Goal: Task Accomplishment & Management: Manage account settings

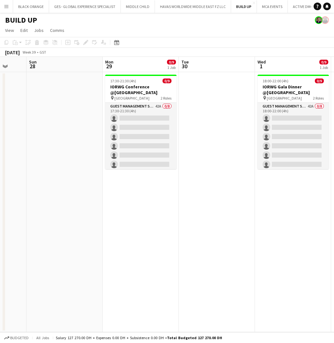
scroll to position [0, 300]
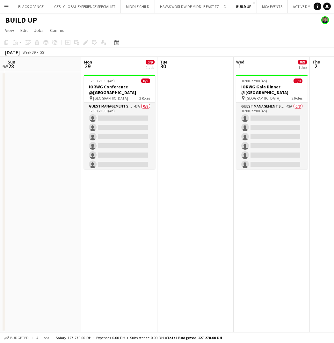
click at [7, 9] on app-icon "Menu" at bounding box center [6, 6] width 5 height 5
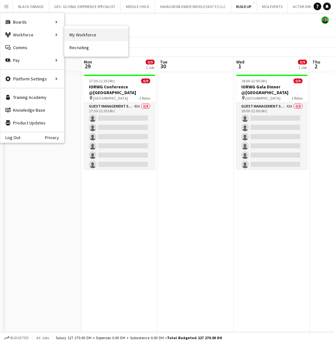
click at [82, 34] on link "My Workforce" at bounding box center [96, 34] width 64 height 13
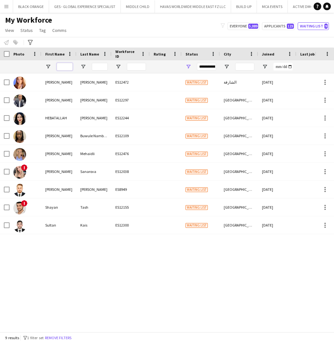
click at [62, 65] on input "First Name Filter Input" at bounding box center [65, 67] width 16 height 8
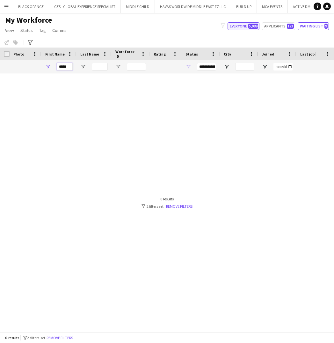
type input "*****"
click at [244, 25] on button "Everyone 5,089" at bounding box center [244, 26] width 32 height 8
type input "**********"
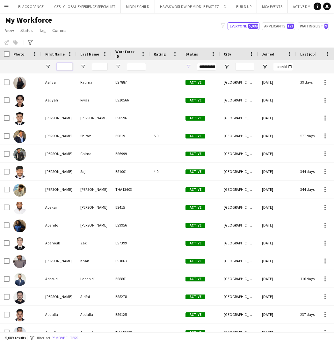
click at [66, 65] on input "First Name Filter Input" at bounding box center [65, 67] width 16 height 8
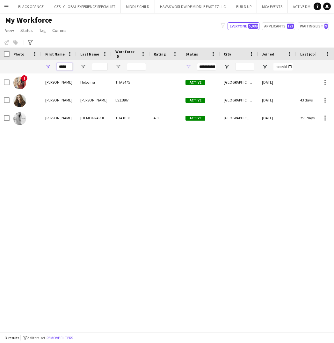
type input "*****"
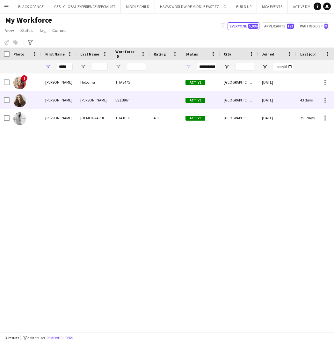
click at [67, 99] on div "[PERSON_NAME]" at bounding box center [58, 100] width 35 height 18
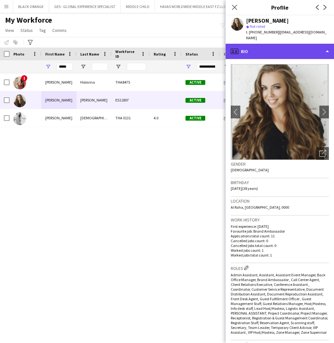
click at [283, 50] on div "profile Bio" at bounding box center [280, 51] width 108 height 15
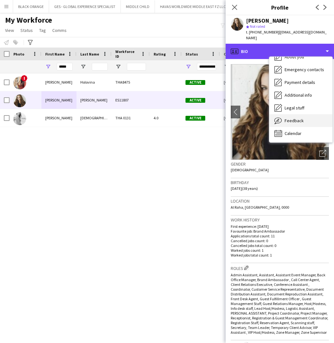
scroll to position [34, 0]
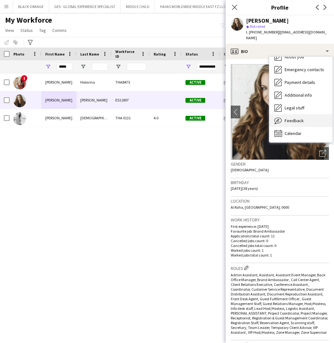
click at [291, 114] on div "Feedback Feedback" at bounding box center [301, 120] width 63 height 13
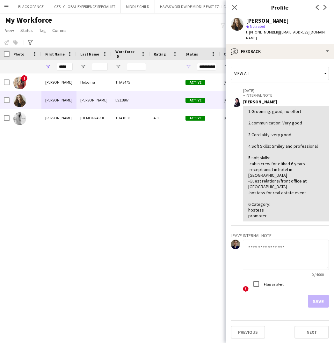
scroll to position [0, 0]
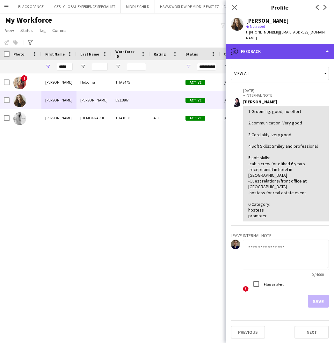
click at [283, 46] on div "bubble-pencil Feedback" at bounding box center [280, 51] width 108 height 15
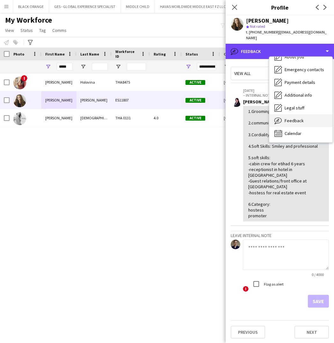
scroll to position [34, 0]
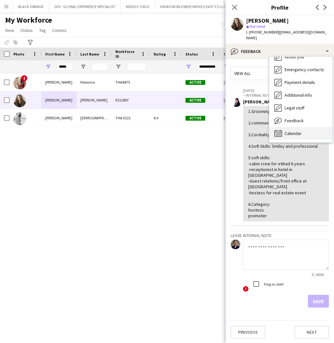
click at [294, 130] on span "Calendar" at bounding box center [293, 133] width 17 height 6
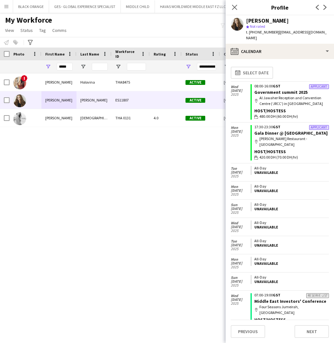
scroll to position [0, 0]
click at [271, 130] on link "Gala Dinner @ [GEOGRAPHIC_DATA]" at bounding box center [291, 133] width 73 height 6
click at [234, 7] on icon "Close pop-in" at bounding box center [235, 7] width 6 height 6
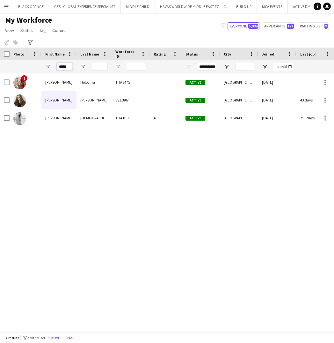
click at [64, 67] on input "*****" at bounding box center [65, 67] width 16 height 8
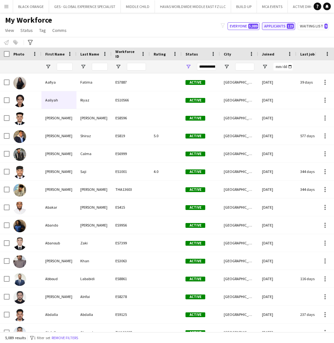
click at [288, 26] on span "123" at bounding box center [290, 26] width 7 height 5
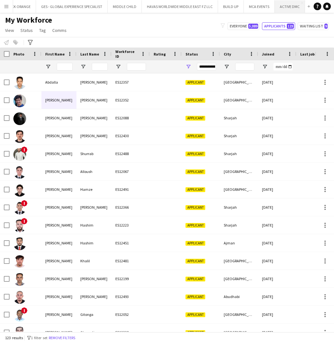
scroll to position [0, 13]
click at [301, 3] on app-icon "Close" at bounding box center [302, 3] width 3 height 3
click at [65, 65] on input "First Name Filter Input" at bounding box center [65, 67] width 16 height 8
click at [242, 26] on button "Everyone 5,089" at bounding box center [244, 26] width 32 height 8
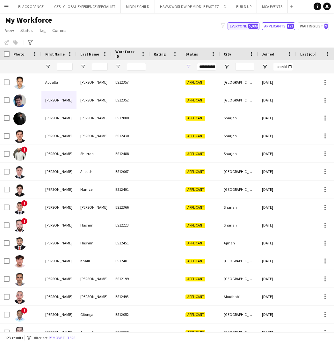
type input "**********"
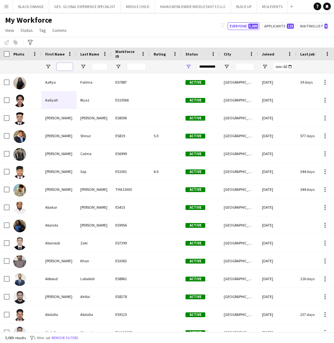
click at [60, 66] on input "First Name Filter Input" at bounding box center [65, 67] width 16 height 8
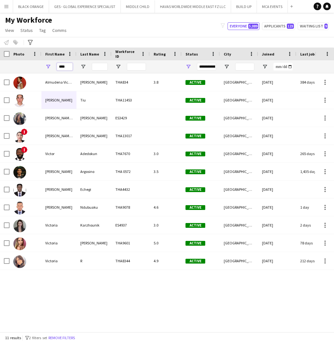
type input "****"
click at [191, 54] on span "Status" at bounding box center [192, 54] width 12 height 5
click at [201, 53] on span at bounding box center [203, 54] width 6 height 6
click at [208, 68] on div "**********" at bounding box center [206, 67] width 19 height 8
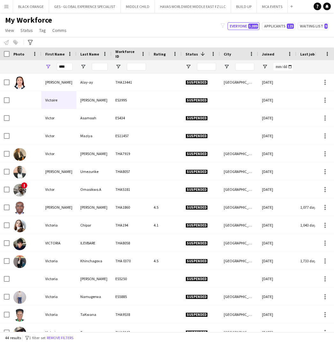
click at [187, 33] on div "My Workforce View Views Default view New view Update view Delete view Edit name…" at bounding box center [167, 26] width 334 height 22
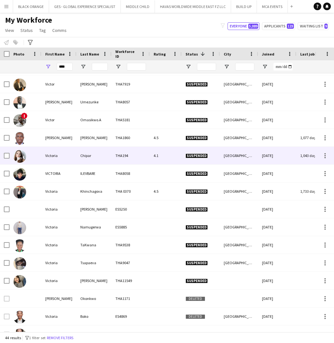
click at [53, 156] on div "Victoria" at bounding box center [58, 156] width 35 height 18
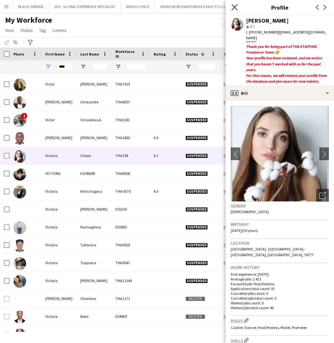
click at [234, 10] on icon "Close pop-in" at bounding box center [235, 7] width 6 height 6
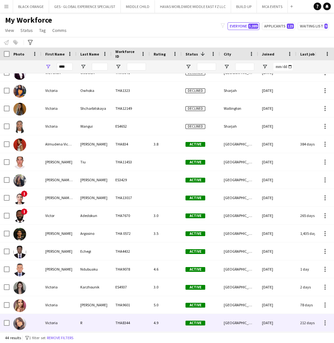
click at [63, 315] on div "Victoria" at bounding box center [58, 323] width 35 height 18
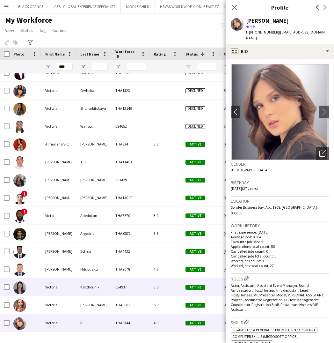
click at [56, 288] on div "Victoria" at bounding box center [58, 287] width 35 height 18
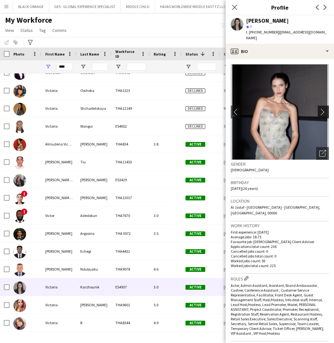
click at [321, 108] on app-icon "chevron-right" at bounding box center [325, 111] width 10 height 7
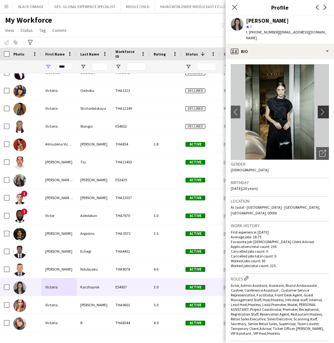
click at [321, 108] on app-icon "chevron-right" at bounding box center [325, 111] width 10 height 7
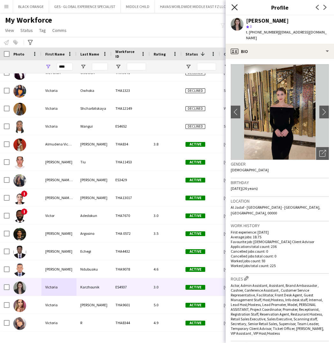
click at [234, 9] on icon "Close pop-in" at bounding box center [235, 7] width 6 height 6
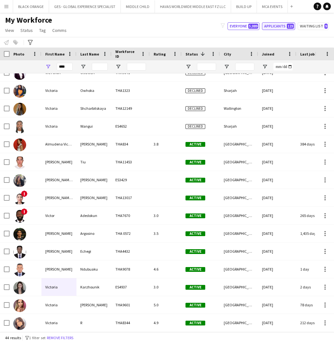
click at [286, 26] on button "Applicants 123" at bounding box center [278, 26] width 33 height 8
type input "**********"
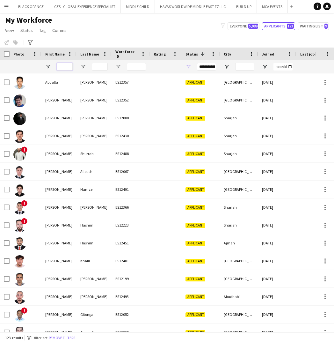
click at [63, 67] on input "First Name Filter Input" at bounding box center [65, 67] width 16 height 8
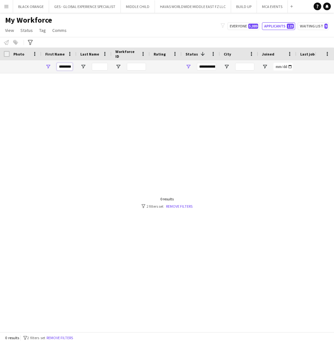
type input "********"
drag, startPoint x: 63, startPoint y: 67, endPoint x: 310, endPoint y: 27, distance: 250.7
click at [310, 27] on button "Waiting list 9" at bounding box center [313, 26] width 31 height 8
type input "**********"
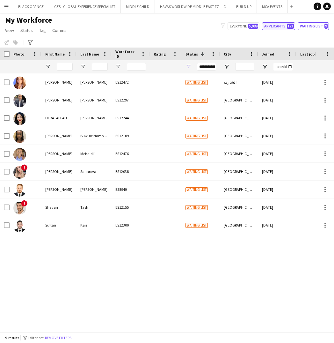
click at [280, 28] on button "Applicants 123" at bounding box center [278, 26] width 33 height 8
type input "**********"
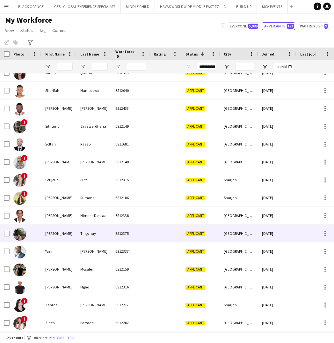
click at [47, 233] on div "[PERSON_NAME]" at bounding box center [58, 234] width 35 height 18
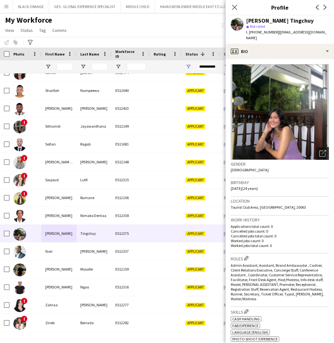
click at [323, 150] on icon "Open photos pop-in" at bounding box center [323, 153] width 7 height 7
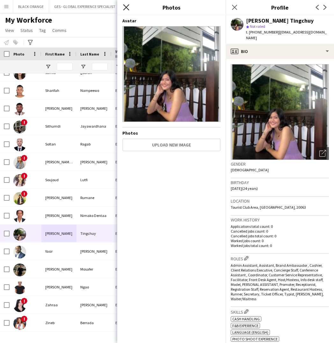
click at [128, 8] on icon "Close pop-in" at bounding box center [126, 7] width 6 height 6
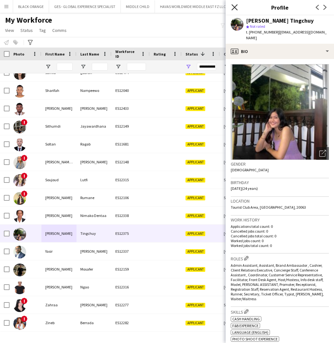
click at [236, 7] on icon "Close pop-in" at bounding box center [235, 7] width 6 height 6
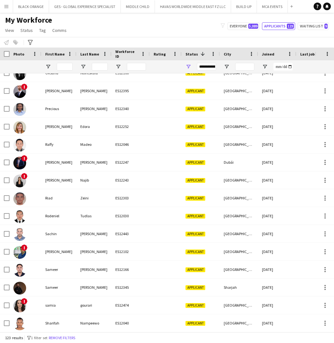
click at [186, 27] on div "My Workforce View Views Default view New view Update view Delete view Edit name…" at bounding box center [167, 26] width 334 height 22
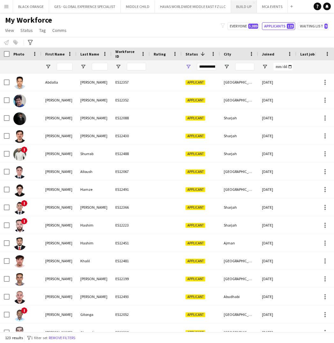
click at [243, 11] on button "BUILD UP Close" at bounding box center [244, 6] width 26 height 12
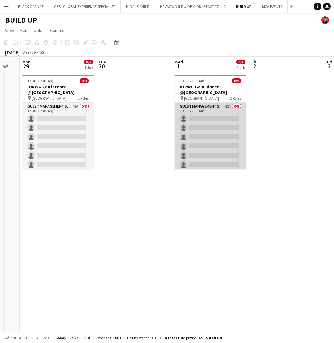
scroll to position [0, 0]
click at [227, 113] on app-card-role "Guest Management Staff 42A 0/8 18:00-22:00 (4h) single-neutral-actions single-n…" at bounding box center [210, 145] width 71 height 86
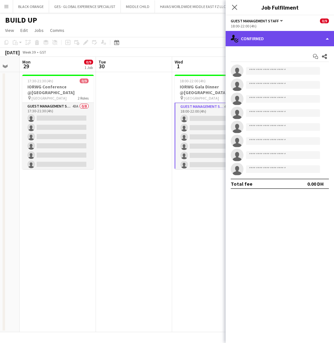
click at [286, 35] on div "single-neutral-actions-check-2 Confirmed" at bounding box center [280, 38] width 108 height 15
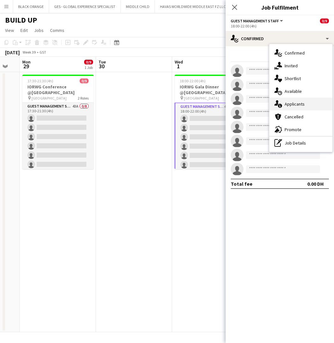
click at [296, 103] on span "Applicants" at bounding box center [295, 104] width 20 height 6
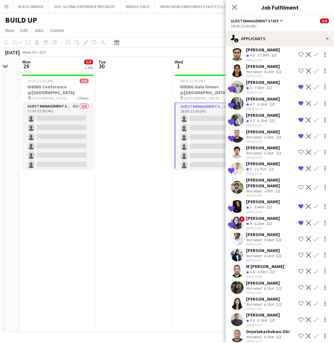
scroll to position [0, 0]
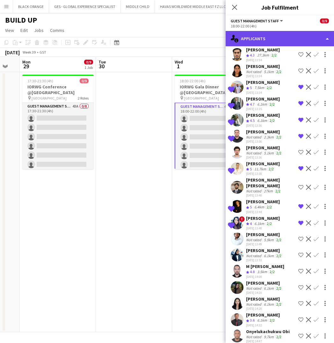
click at [267, 38] on div "single-neutral-actions-information Applicants" at bounding box center [280, 38] width 108 height 15
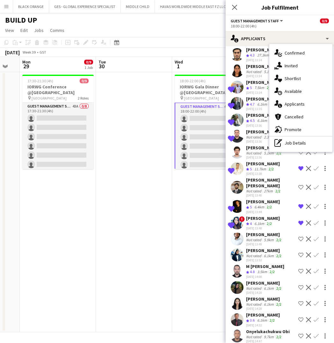
click at [257, 296] on div "Jasmine Miranda" at bounding box center [264, 299] width 37 height 6
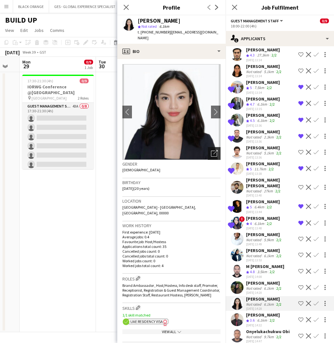
click at [214, 150] on icon "Open photos pop-in" at bounding box center [214, 153] width 7 height 7
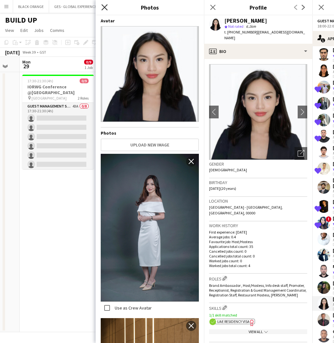
click at [104, 7] on icon at bounding box center [104, 7] width 6 height 6
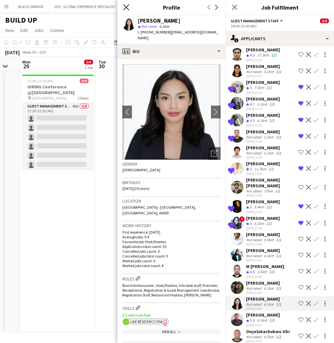
click at [125, 6] on icon at bounding box center [126, 7] width 6 height 6
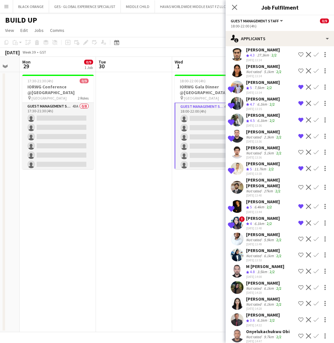
click at [192, 26] on app-page-menu "View Day view expanded Day view collapsed Month view Date picker Jump to today …" at bounding box center [167, 31] width 334 height 12
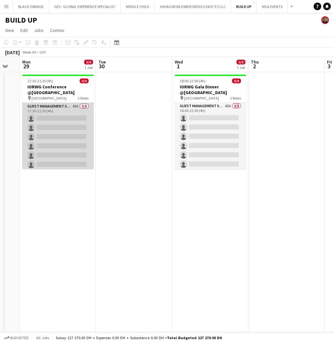
click at [62, 125] on app-card-role "Guest Management Staff 43A 0/8 17:30-21:30 (4h) single-neutral-actions single-n…" at bounding box center [57, 146] width 71 height 86
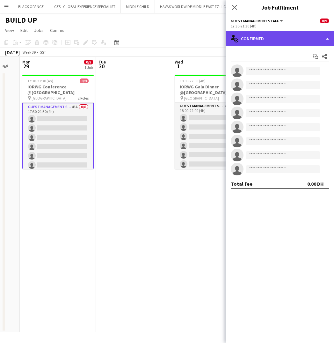
click at [275, 41] on div "single-neutral-actions-check-2 Confirmed" at bounding box center [280, 38] width 108 height 15
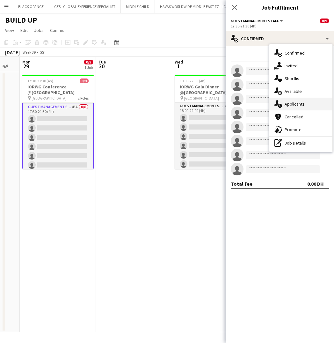
click at [301, 105] on span "Applicants" at bounding box center [295, 104] width 20 height 6
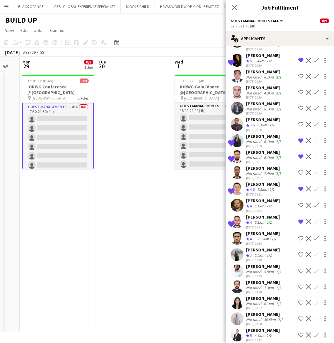
scroll to position [433, 0]
click at [252, 311] on div "Tiago Molla" at bounding box center [265, 314] width 39 height 6
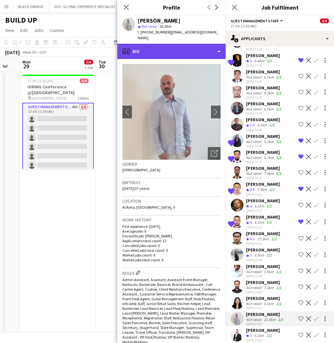
click at [185, 44] on div "profile Bio" at bounding box center [171, 51] width 108 height 15
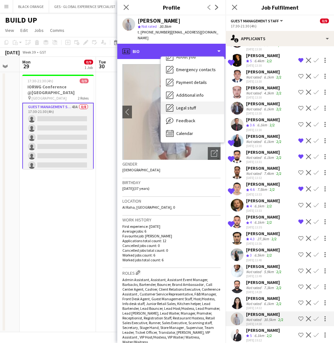
scroll to position [47, 0]
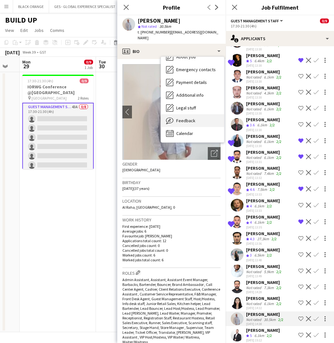
click at [180, 118] on span "Feedback" at bounding box center [185, 121] width 19 height 6
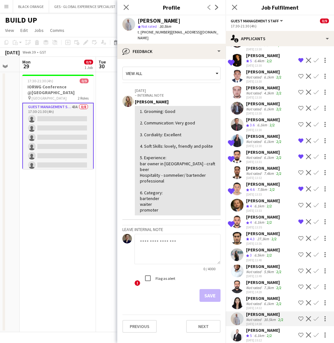
scroll to position [0, 0]
click at [259, 327] on div "Mohammad Joudeh" at bounding box center [263, 330] width 34 height 6
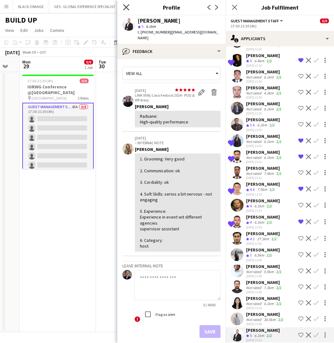
click at [126, 10] on icon "Close pop-in" at bounding box center [126, 7] width 6 height 6
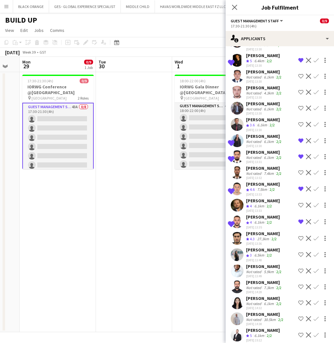
click at [259, 333] on div "6.1km" at bounding box center [259, 335] width 12 height 5
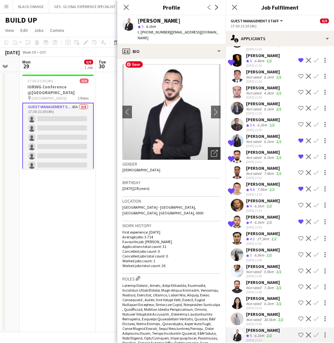
click at [213, 150] on icon "Open photos pop-in" at bounding box center [214, 153] width 7 height 7
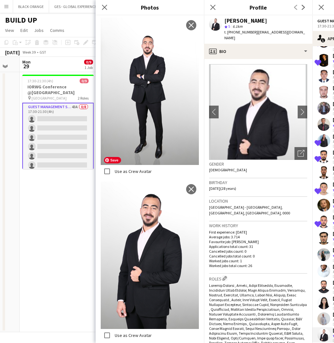
scroll to position [300, 0]
click at [104, 6] on icon at bounding box center [104, 7] width 6 height 6
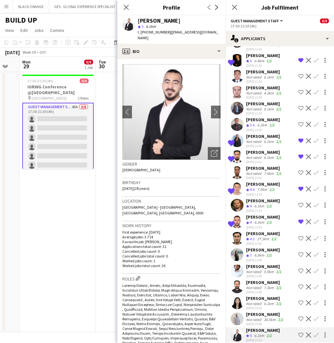
click at [259, 311] on div "Tiago Molla" at bounding box center [265, 314] width 39 height 6
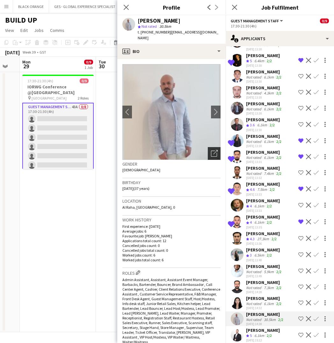
click at [215, 150] on icon "Open photos pop-in" at bounding box center [214, 153] width 7 height 7
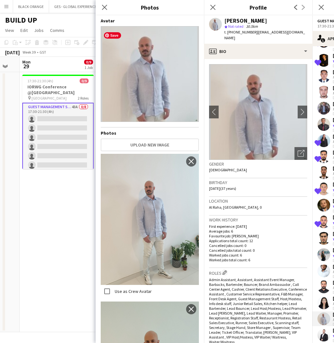
scroll to position [0, 0]
click at [103, 8] on icon "Close pop-in" at bounding box center [104, 7] width 6 height 6
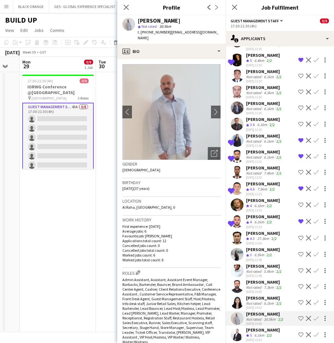
scroll to position [433, 0]
click at [125, 7] on icon "Close pop-in" at bounding box center [126, 7] width 6 height 6
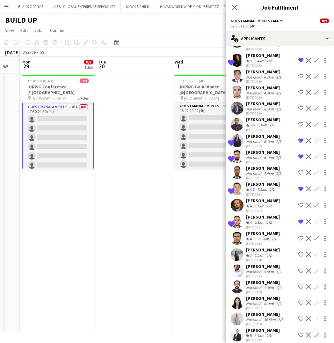
scroll to position [0, 0]
click at [252, 322] on div "25-09-2025 14:38" at bounding box center [265, 324] width 39 height 4
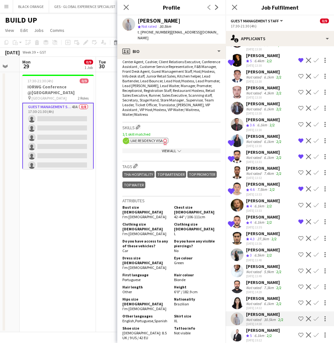
scroll to position [229, 0]
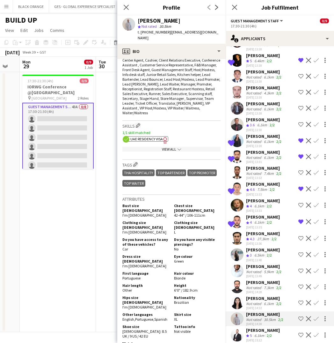
click at [301, 316] on app-icon "Shortlist crew" at bounding box center [301, 318] width 5 height 5
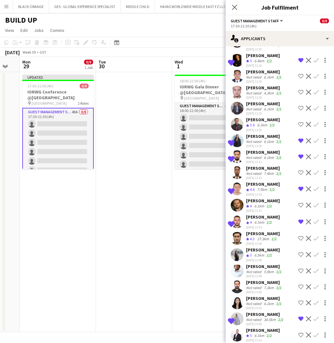
click at [257, 317] on div "Not rated" at bounding box center [254, 319] width 17 height 5
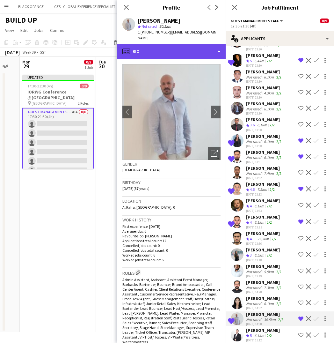
click at [201, 48] on div "profile Bio" at bounding box center [171, 51] width 108 height 15
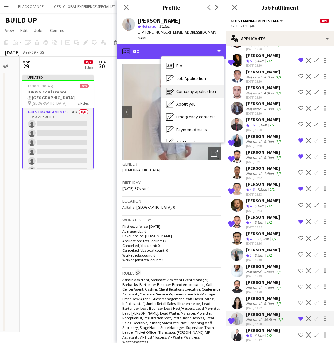
scroll to position [0, 0]
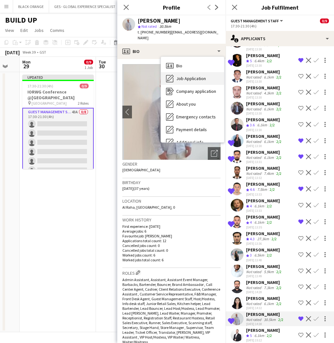
click at [187, 76] on span "Job Application" at bounding box center [191, 79] width 30 height 6
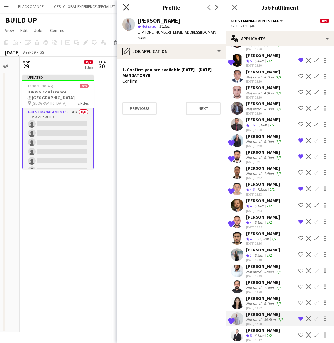
click at [123, 8] on icon "Close pop-in" at bounding box center [126, 7] width 6 height 6
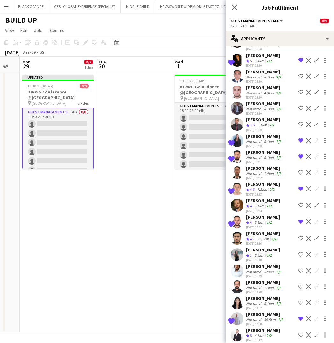
click at [178, 235] on app-date-cell "18:00-22:00 (4h) 0/9 IORWG Gala Dinner @Emirates Palace pin Emirates Palace 2 R…" at bounding box center [210, 202] width 76 height 260
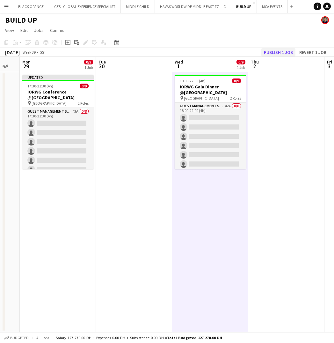
click at [274, 54] on button "Publish 1 job" at bounding box center [279, 52] width 34 height 8
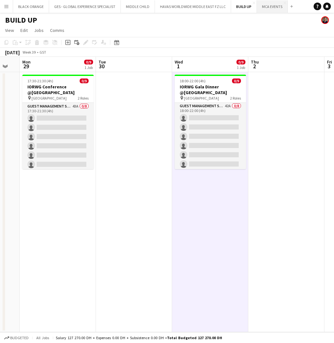
click at [270, 9] on button "MCA EVENTS Close" at bounding box center [272, 6] width 31 height 12
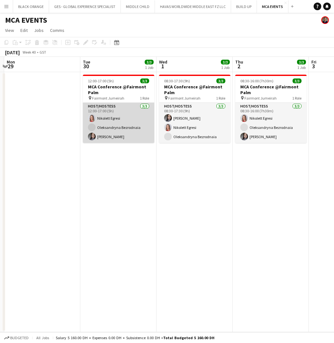
scroll to position [0, 236]
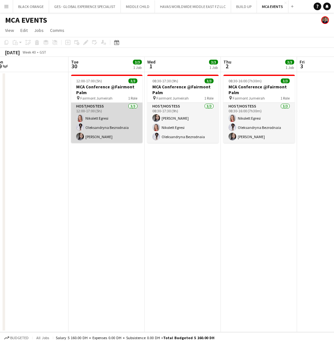
click at [111, 118] on app-card-role "Host/Hostess 3/3 12:00-17:00 (5h) Nikolett Egresi Oleksandryna Bezrodnaia Anna …" at bounding box center [106, 123] width 71 height 40
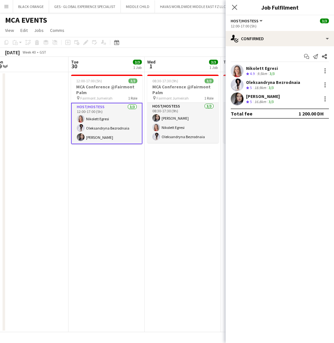
click at [284, 83] on div "Oleksandryna Bezrodnaia" at bounding box center [273, 82] width 54 height 6
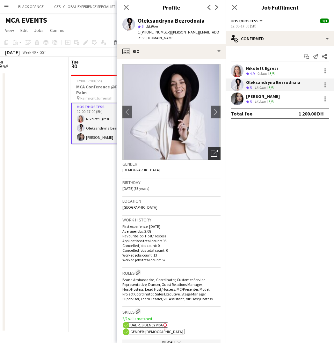
click at [213, 151] on icon at bounding box center [214, 154] width 6 height 6
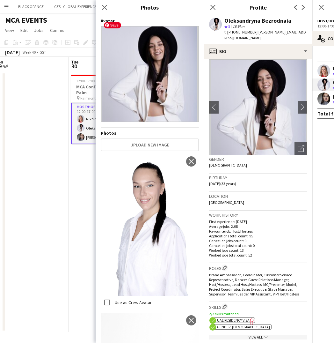
scroll to position [0, 0]
click at [105, 8] on icon at bounding box center [104, 7] width 6 height 6
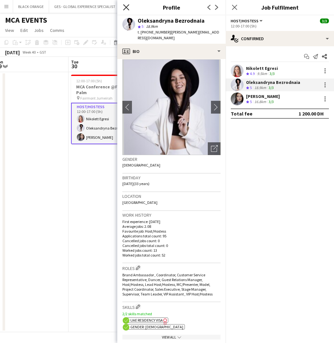
click at [125, 6] on icon at bounding box center [126, 7] width 6 height 6
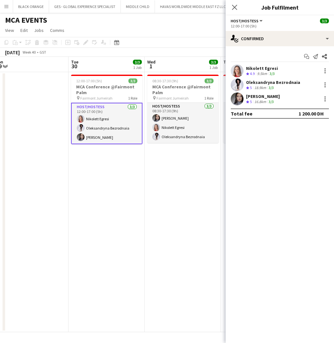
click at [264, 68] on div "Nikolett Egresi" at bounding box center [262, 68] width 32 height 6
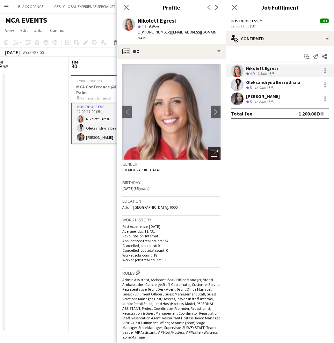
click at [218, 147] on div "Open photos pop-in" at bounding box center [214, 153] width 13 height 13
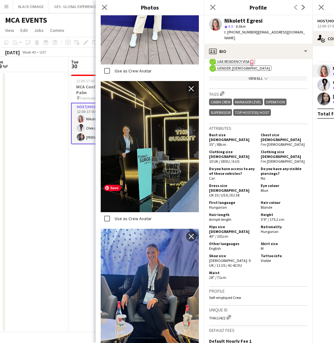
scroll to position [1515, 0]
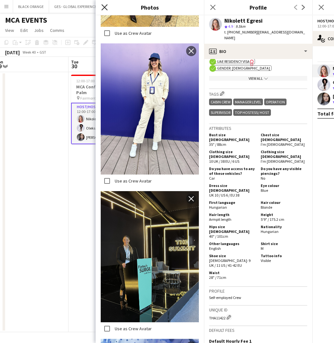
click at [107, 7] on icon "Close pop-in" at bounding box center [104, 7] width 6 height 6
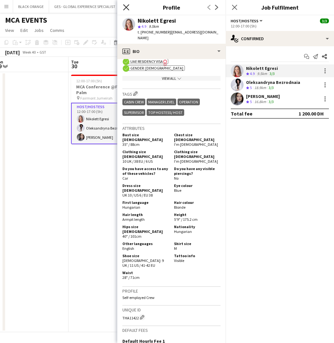
click at [124, 6] on icon at bounding box center [126, 7] width 6 height 6
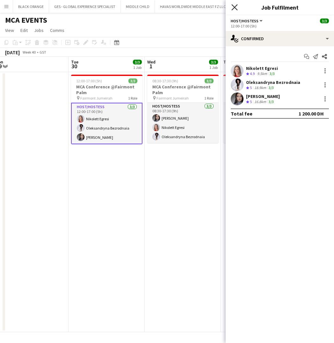
click at [234, 7] on icon at bounding box center [235, 7] width 6 height 6
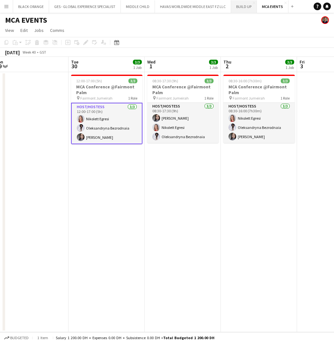
click at [245, 8] on button "BUILD UP Close" at bounding box center [244, 6] width 26 height 12
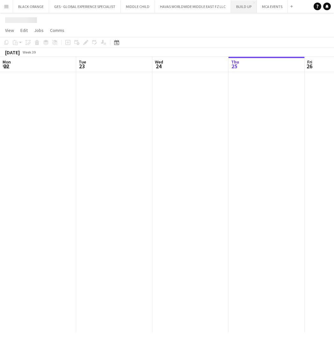
scroll to position [0, 152]
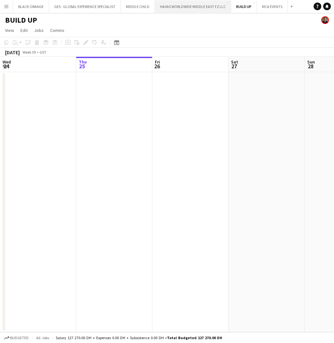
click at [186, 10] on button "HAVAS WORLDWIDE MIDDLE EAST FZ LLC Close" at bounding box center [193, 6] width 76 height 12
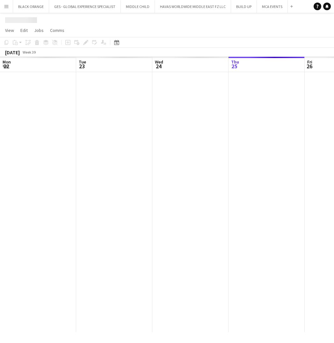
scroll to position [0, 152]
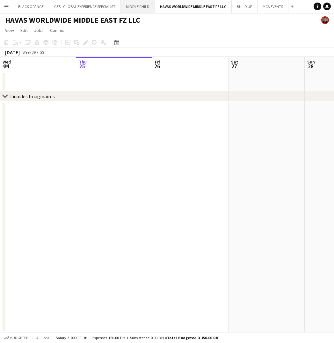
click at [130, 8] on button "MIDDLE CHILD Close" at bounding box center [138, 6] width 34 height 12
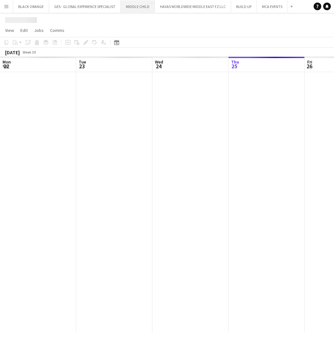
scroll to position [0, 152]
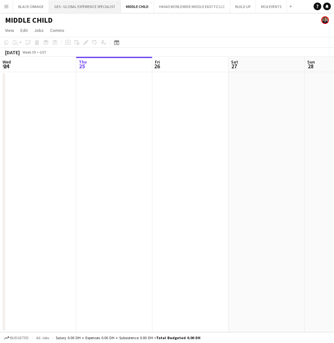
click at [78, 9] on button "GES - GLOBAL EXPERIENCE SPECIALIST Close" at bounding box center [85, 6] width 72 height 12
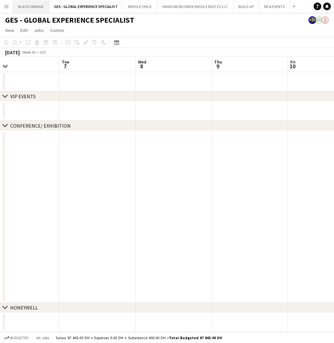
click at [30, 7] on button "BLACK ORANGE Close" at bounding box center [31, 6] width 36 height 12
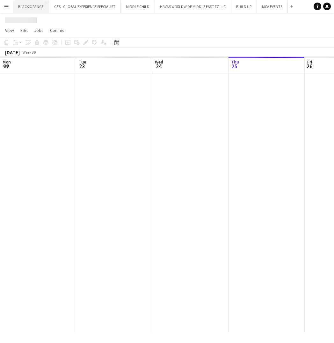
scroll to position [0, 152]
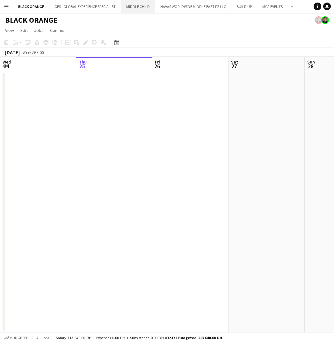
click at [138, 4] on button "MIDDLE CHILD Close" at bounding box center [138, 6] width 34 height 12
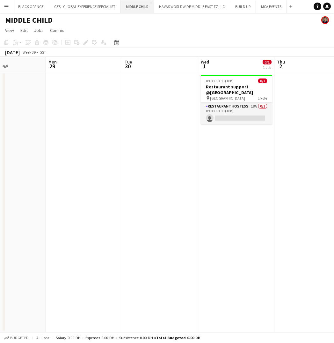
scroll to position [0, 260]
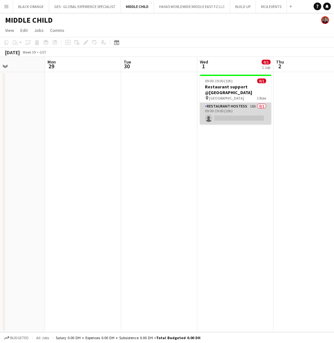
click at [249, 116] on app-card-role "Restaurant Hostess 18A 0/1 09:00-19:00 (10h) single-neutral-actions" at bounding box center [235, 114] width 71 height 22
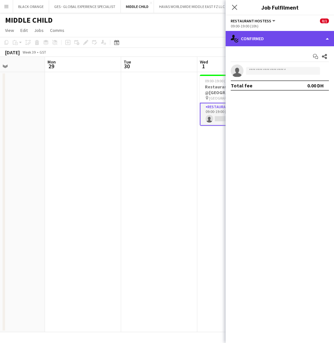
click at [271, 41] on div "single-neutral-actions-check-2 Confirmed" at bounding box center [280, 38] width 108 height 15
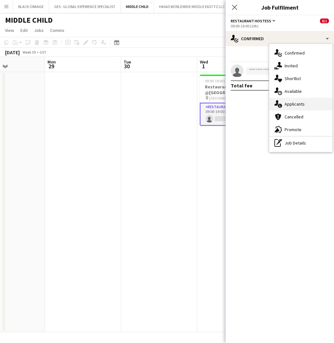
click at [295, 103] on span "Applicants" at bounding box center [295, 104] width 20 height 6
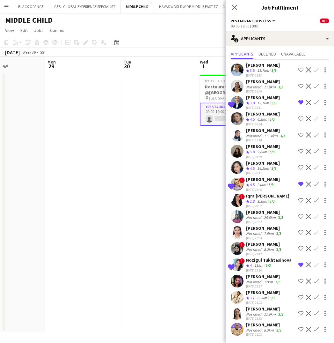
scroll to position [15, 0]
click at [260, 329] on div "Not rated" at bounding box center [254, 330] width 17 height 5
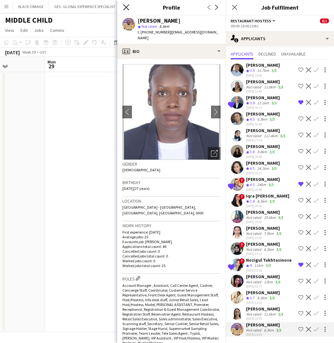
click at [126, 6] on icon at bounding box center [126, 7] width 6 height 6
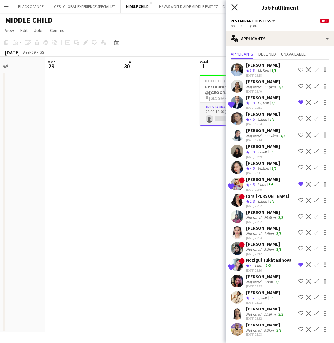
click at [235, 6] on icon "Close pop-in" at bounding box center [235, 7] width 6 height 6
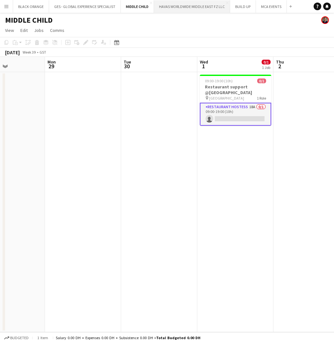
click at [184, 6] on button "HAVAS WORLDWIDE MIDDLE EAST FZ LLC Close" at bounding box center [192, 6] width 76 height 12
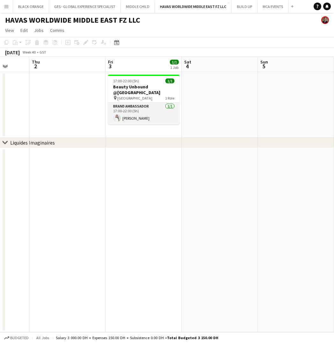
scroll to position [0, 276]
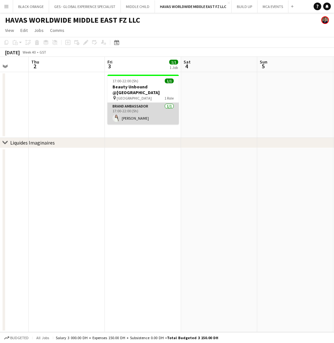
click at [124, 118] on app-card-role "Brand Ambassador 1/1 17:00-22:00 (5h) Luna Cafieiro" at bounding box center [143, 114] width 71 height 22
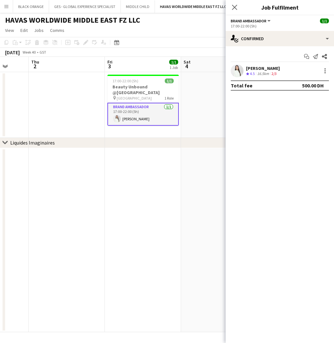
click at [239, 71] on app-user-avatar at bounding box center [237, 70] width 13 height 13
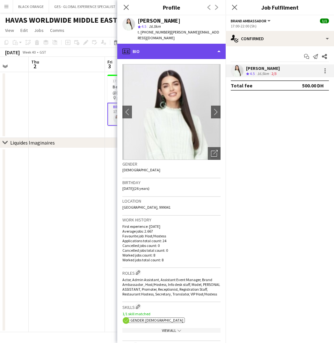
click at [198, 44] on div "profile Bio" at bounding box center [171, 51] width 108 height 15
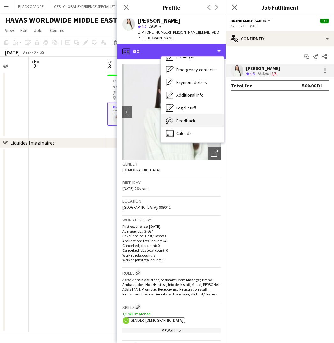
scroll to position [34, 0]
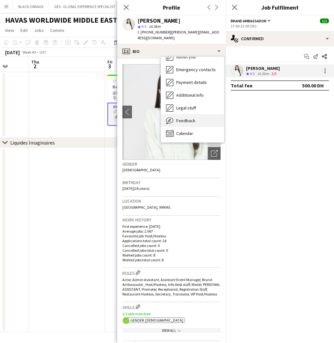
click at [183, 114] on div "Feedback Feedback" at bounding box center [192, 120] width 63 height 13
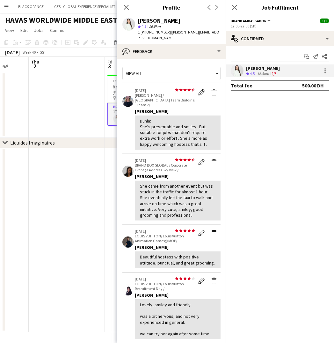
scroll to position [0, 0]
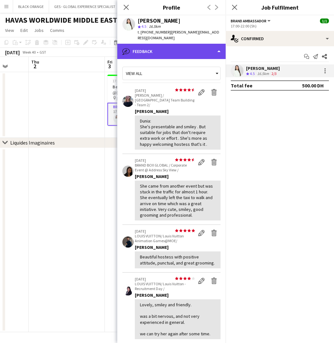
click at [190, 44] on div "bubble-pencil Feedback" at bounding box center [171, 51] width 108 height 15
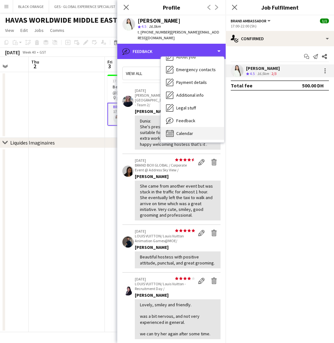
scroll to position [34, 0]
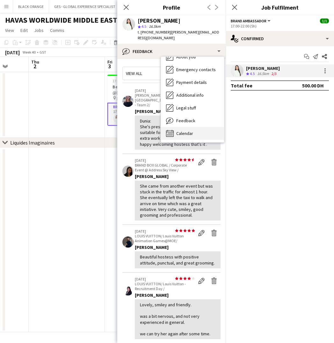
click at [180, 127] on div "Calendar Calendar" at bounding box center [192, 133] width 63 height 13
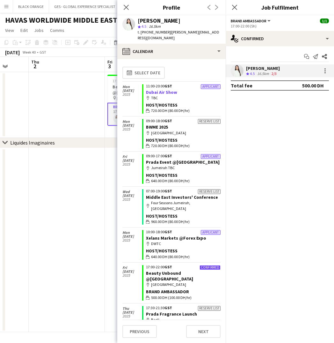
click at [162, 89] on link "Dubai Air Show" at bounding box center [161, 92] width 31 height 6
click at [158, 124] on link "BWME 2025" at bounding box center [157, 127] width 22 height 6
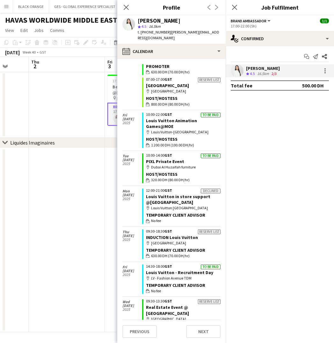
scroll to position [596, 0]
click at [126, 8] on icon at bounding box center [126, 7] width 6 height 6
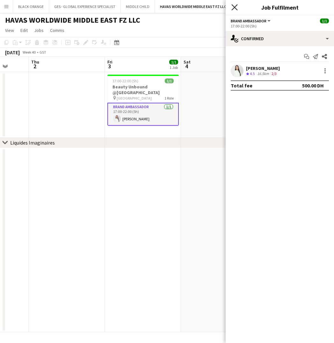
click at [235, 6] on icon at bounding box center [235, 7] width 6 height 6
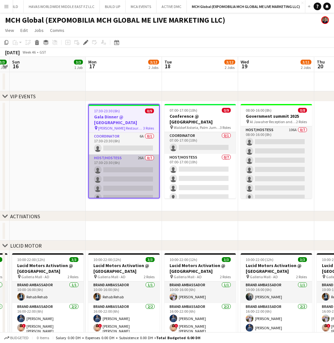
click at [134, 160] on app-card-role "Host/Hostess 26A 0/7 17:30-23:30 (6h) single-neutral-actions single-neutral-act…" at bounding box center [124, 192] width 70 height 77
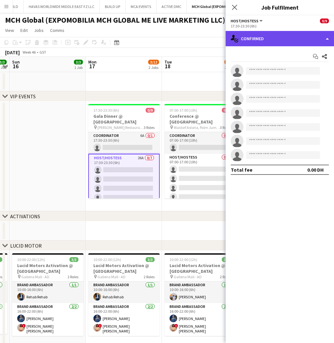
click at [296, 34] on div "single-neutral-actions-check-2 Confirmed" at bounding box center [280, 38] width 108 height 15
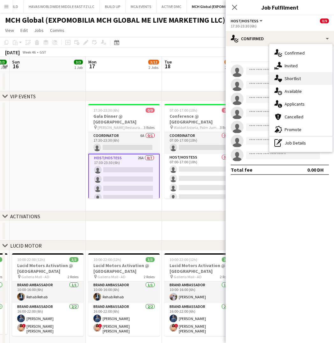
click at [291, 82] on div "single-neutral-actions-heart Shortlist" at bounding box center [301, 78] width 63 height 13
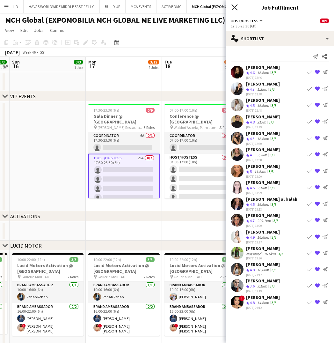
click at [233, 5] on icon at bounding box center [235, 7] width 6 height 6
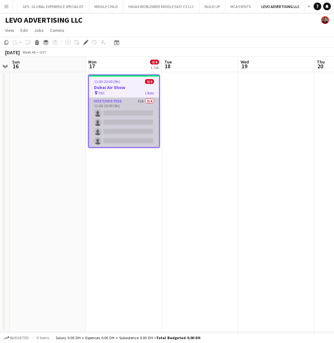
click at [123, 111] on app-card-role "Host/Hostess 31A 0/4 11:00-20:00 (9h) single-neutral-actions single-neutral-act…" at bounding box center [124, 122] width 70 height 49
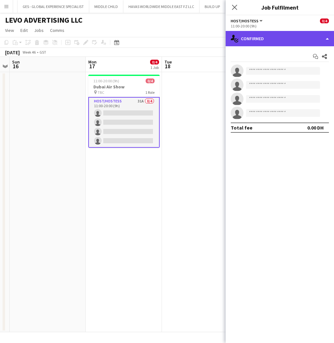
click at [288, 37] on div "single-neutral-actions-check-2 Confirmed" at bounding box center [280, 38] width 108 height 15
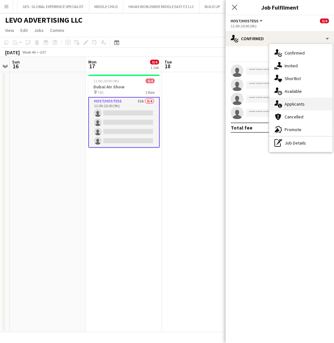
click at [291, 103] on span "Applicants" at bounding box center [295, 104] width 20 height 6
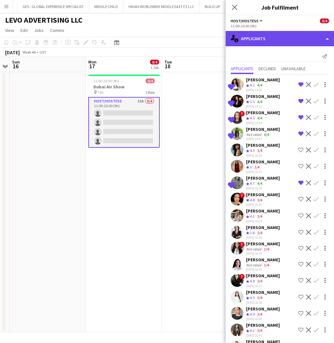
click at [288, 38] on div "single-neutral-actions-information Applicants" at bounding box center [280, 38] width 108 height 15
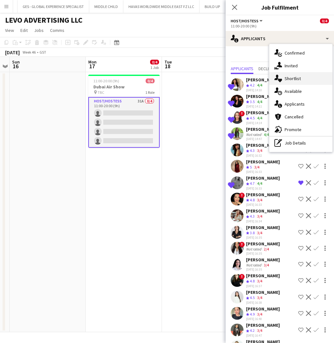
click at [288, 79] on span "Shortlist" at bounding box center [293, 79] width 16 height 6
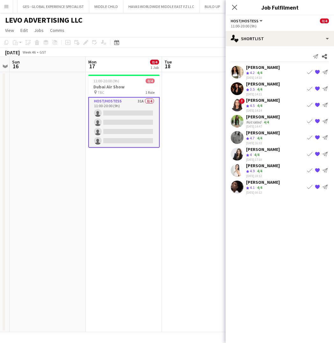
click at [256, 182] on div "Nour Yahya" at bounding box center [263, 182] width 34 height 6
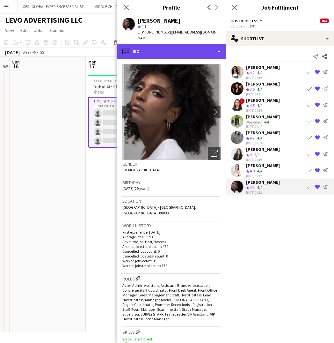
click at [192, 48] on div "profile Bio" at bounding box center [171, 51] width 108 height 15
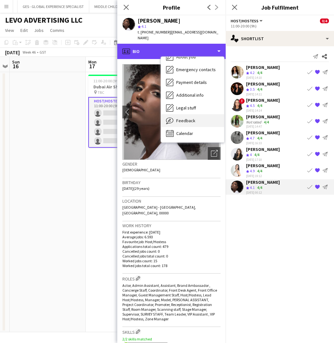
scroll to position [47, 0]
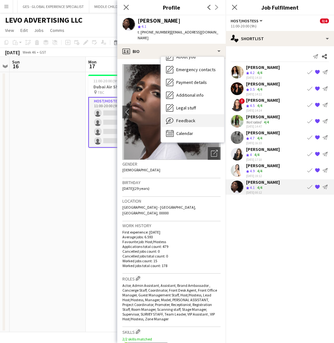
click at [180, 118] on span "Feedback" at bounding box center [185, 121] width 19 height 6
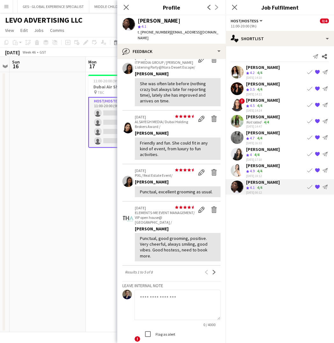
scroll to position [174, 0]
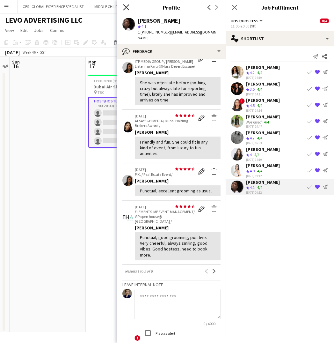
click at [126, 8] on icon at bounding box center [126, 7] width 6 height 6
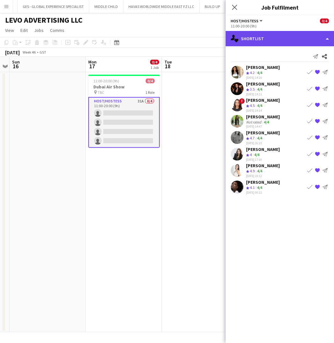
click at [306, 37] on div "single-neutral-actions-heart Shortlist" at bounding box center [280, 38] width 108 height 15
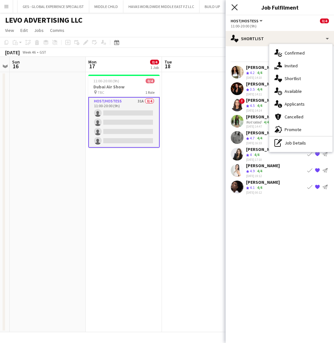
click at [234, 8] on icon at bounding box center [235, 7] width 6 height 6
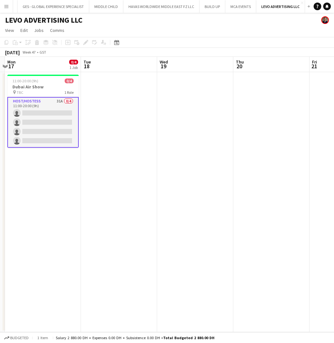
scroll to position [0, 147]
click at [299, 4] on button "LEVO ADVERTISING LLC Close" at bounding box center [280, 6] width 49 height 12
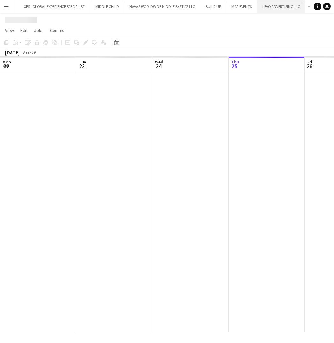
scroll to position [0, 152]
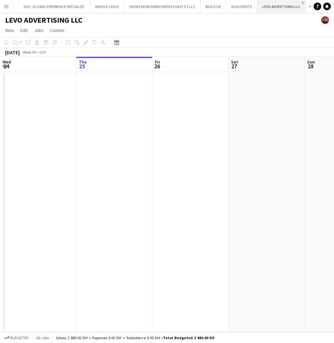
click at [302, 3] on app-icon "Close" at bounding box center [303, 3] width 3 height 3
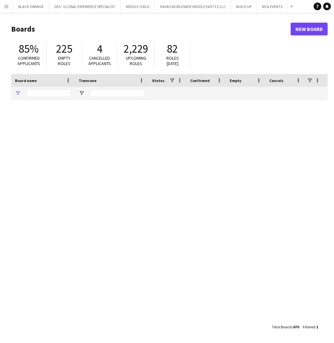
type input "******"
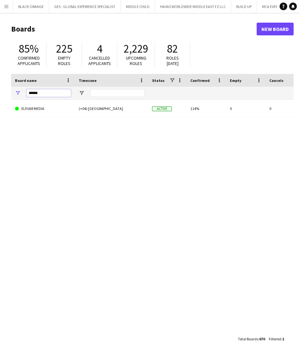
click at [42, 93] on input "******" at bounding box center [48, 93] width 45 height 8
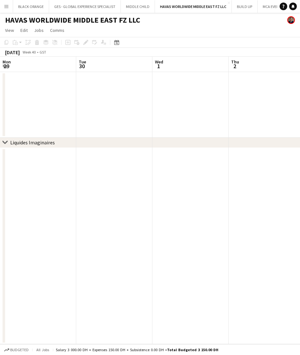
scroll to position [0, 276]
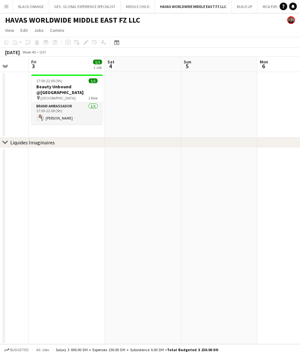
click at [7, 11] on button "Menu" at bounding box center [6, 6] width 13 height 13
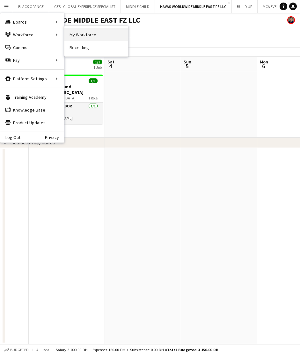
click at [73, 35] on link "My Workforce" at bounding box center [96, 34] width 64 height 13
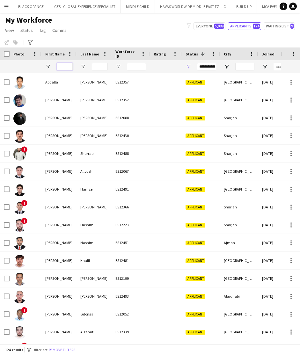
click at [67, 65] on input "First Name Filter Input" at bounding box center [65, 67] width 16 height 8
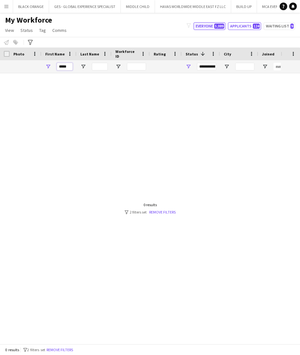
type input "*****"
click at [208, 23] on button "Everyone 5,089" at bounding box center [210, 26] width 32 height 8
type input "**********"
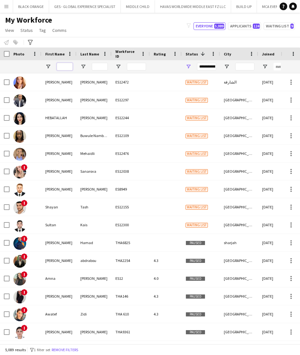
click at [64, 63] on input "First Name Filter Input" at bounding box center [65, 67] width 16 height 8
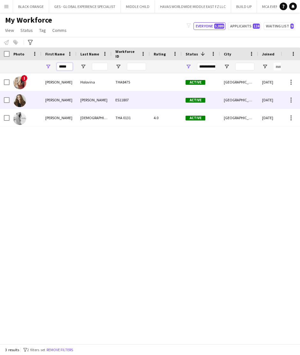
type input "*****"
click at [75, 100] on div "[PERSON_NAME]" at bounding box center [58, 100] width 35 height 18
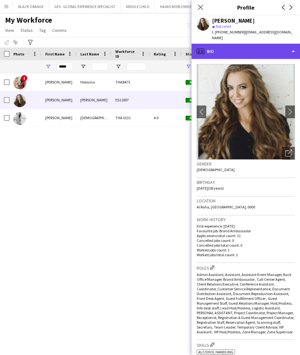
click at [287, 45] on div "profile Bio" at bounding box center [246, 51] width 108 height 15
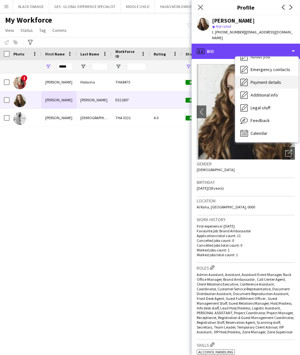
scroll to position [34, 0]
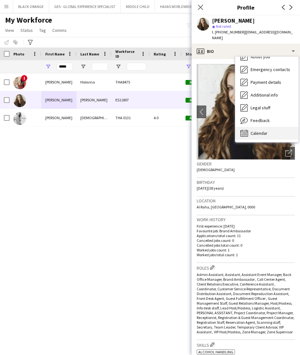
click at [259, 130] on span "Calendar" at bounding box center [259, 133] width 17 height 6
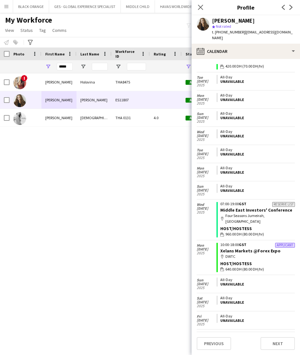
scroll to position [93, 0]
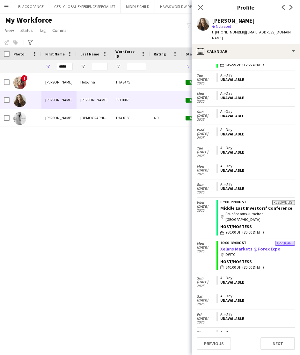
click at [247, 246] on link "Xelans Markets @Forex Expo" at bounding box center [250, 249] width 60 height 6
click at [198, 7] on icon "Close pop-in" at bounding box center [200, 7] width 6 height 6
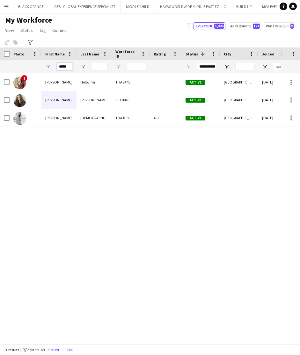
click at [67, 70] on input "*****" at bounding box center [65, 67] width 16 height 8
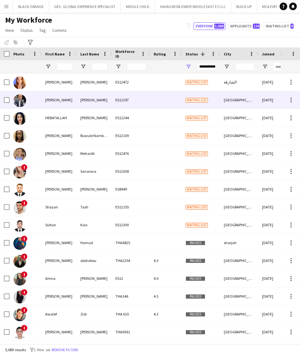
click at [53, 100] on div "[PERSON_NAME]" at bounding box center [58, 100] width 35 height 18
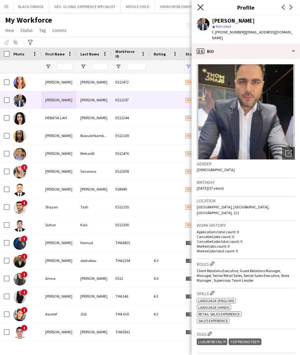
click at [201, 7] on icon "Close pop-in" at bounding box center [200, 7] width 6 height 6
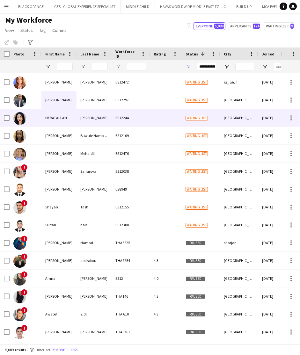
click at [55, 117] on div "HEBATALLAH" at bounding box center [58, 118] width 35 height 18
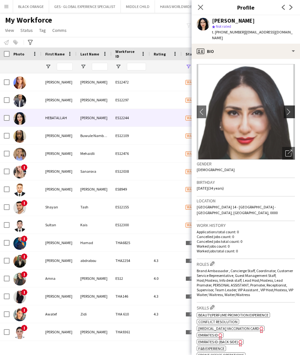
click at [290, 108] on app-icon "chevron-right" at bounding box center [291, 111] width 10 height 7
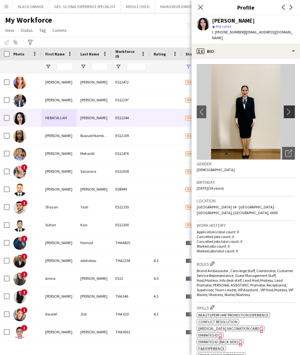
click at [290, 108] on app-icon "chevron-right" at bounding box center [291, 111] width 10 height 7
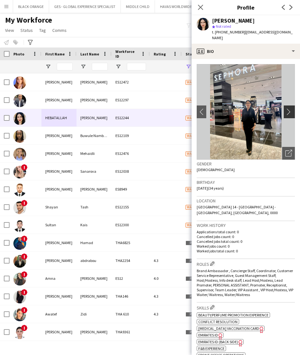
click at [290, 108] on app-icon "chevron-right" at bounding box center [291, 111] width 10 height 7
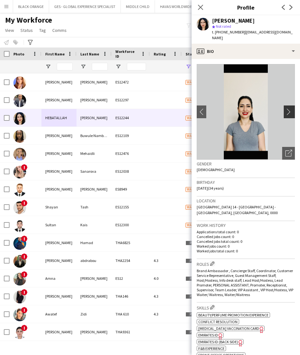
click at [290, 108] on app-icon "chevron-right" at bounding box center [291, 111] width 10 height 7
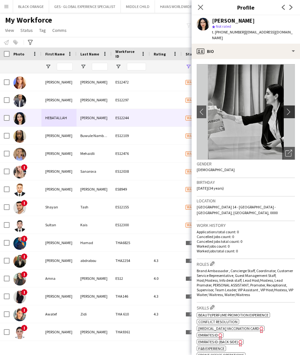
click at [290, 108] on app-icon "chevron-right" at bounding box center [291, 111] width 10 height 7
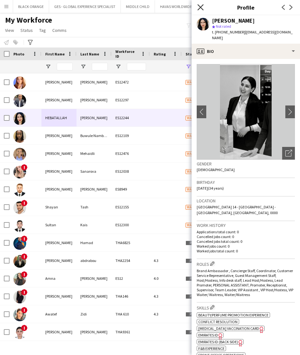
click at [202, 9] on icon "Close pop-in" at bounding box center [200, 7] width 6 height 6
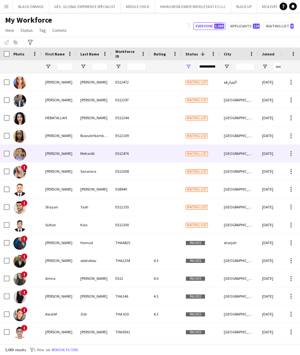
click at [48, 156] on div "[PERSON_NAME]" at bounding box center [58, 154] width 35 height 18
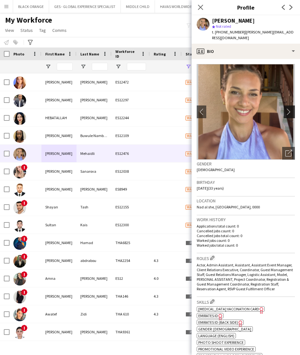
click at [291, 108] on app-icon "chevron-right" at bounding box center [291, 111] width 10 height 7
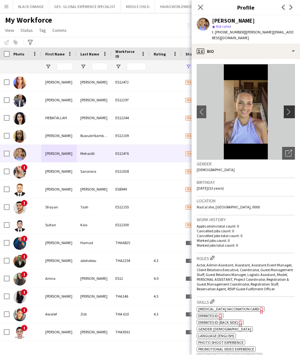
click at [290, 108] on app-icon "chevron-right" at bounding box center [291, 111] width 10 height 7
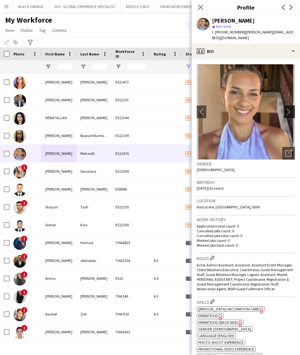
click at [287, 108] on app-icon "chevron-right" at bounding box center [291, 111] width 10 height 7
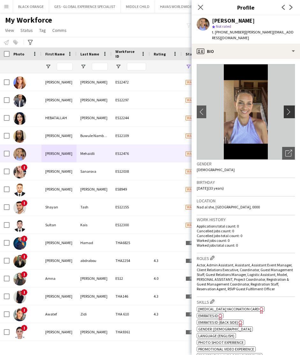
click at [287, 108] on app-icon "chevron-right" at bounding box center [291, 111] width 10 height 7
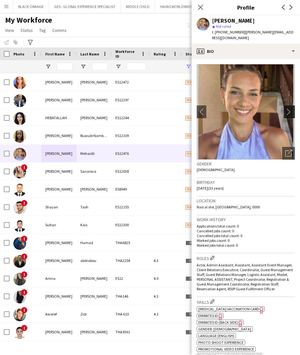
click at [287, 108] on app-icon "chevron-right" at bounding box center [291, 111] width 10 height 7
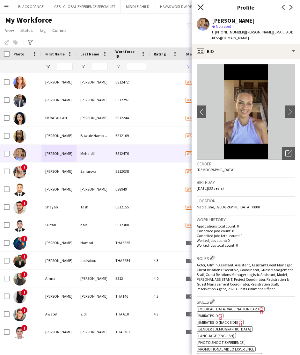
click at [202, 8] on icon at bounding box center [200, 7] width 6 height 6
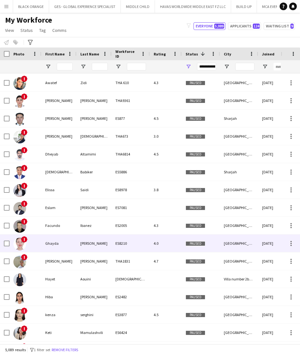
scroll to position [233, 0]
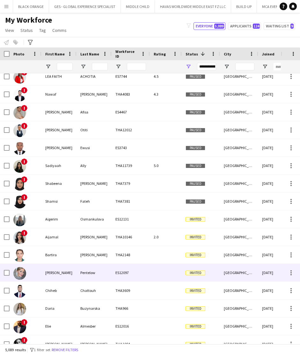
click at [59, 273] on div "Bethany Leah" at bounding box center [58, 273] width 35 height 18
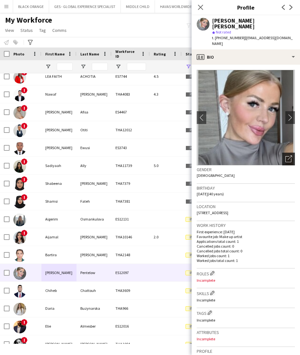
click at [287, 156] on icon "Open photos pop-in" at bounding box center [289, 159] width 7 height 7
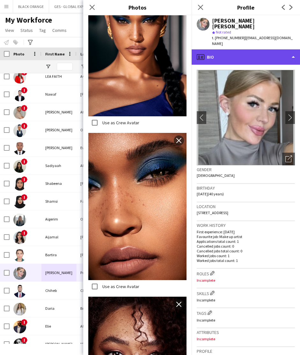
click at [268, 51] on div "profile Bio" at bounding box center [246, 56] width 108 height 15
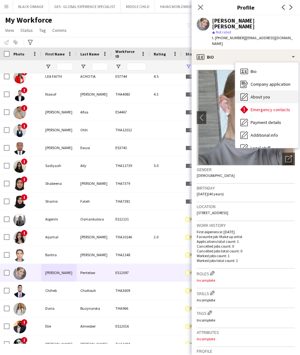
click at [264, 94] on span "About you" at bounding box center [260, 97] width 19 height 6
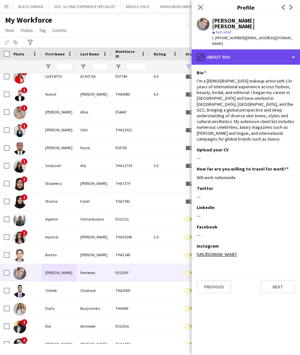
click at [261, 49] on div "pencil4 About you" at bounding box center [246, 56] width 108 height 15
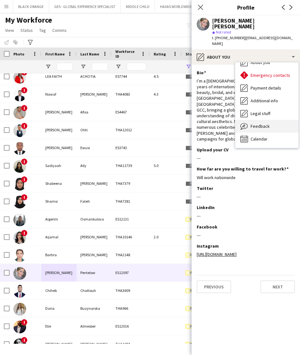
click at [260, 123] on span "Feedback" at bounding box center [260, 126] width 19 height 6
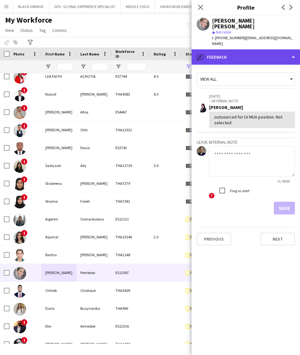
click at [271, 51] on div "bubble-pencil Feedback" at bounding box center [246, 56] width 108 height 15
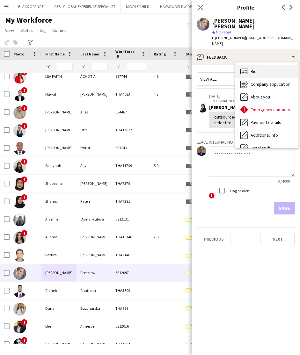
click at [252, 69] on span "Bio" at bounding box center [254, 72] width 6 height 6
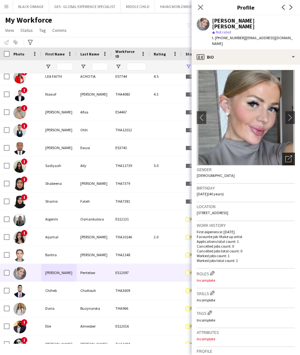
click at [288, 156] on icon "Open photos pop-in" at bounding box center [289, 159] width 7 height 7
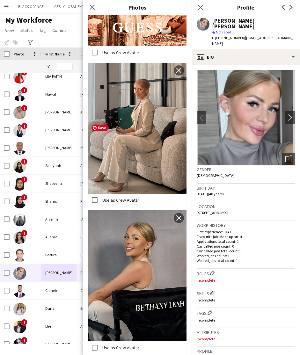
scroll to position [2060, 0]
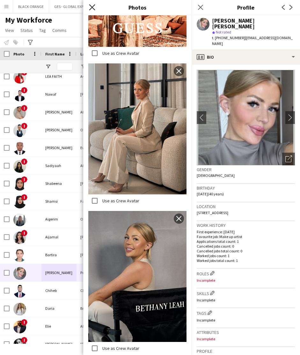
click at [92, 9] on icon "Close pop-in" at bounding box center [92, 7] width 6 height 6
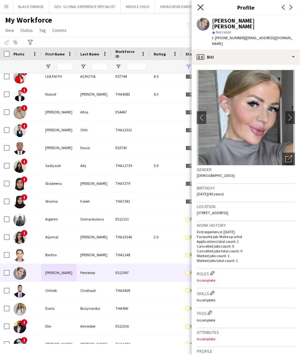
click at [200, 6] on icon at bounding box center [200, 7] width 6 height 6
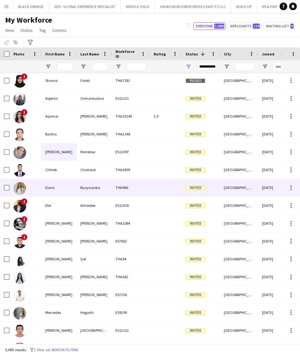
scroll to position [627, 0]
click at [51, 189] on div "Daria" at bounding box center [58, 188] width 35 height 18
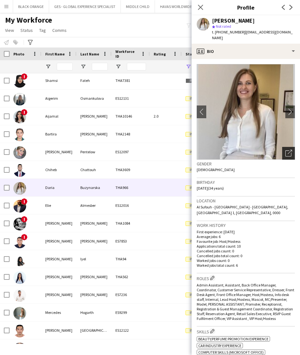
click at [286, 150] on icon "Open photos pop-in" at bounding box center [289, 153] width 7 height 7
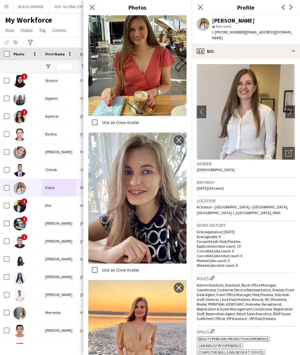
scroll to position [0, 0]
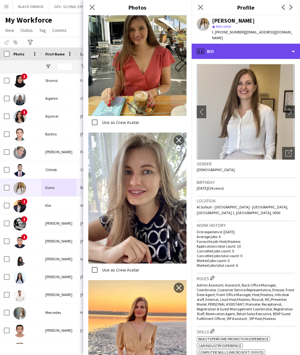
click at [259, 44] on div "profile Bio" at bounding box center [246, 51] width 108 height 15
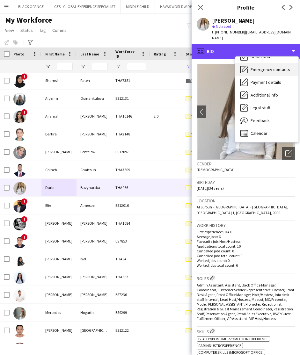
scroll to position [34, 0]
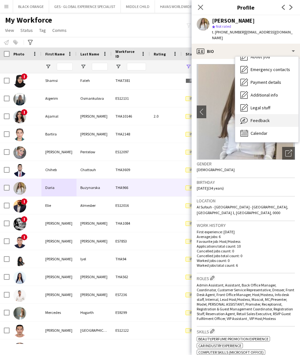
click at [258, 118] on span "Feedback" at bounding box center [260, 121] width 19 height 6
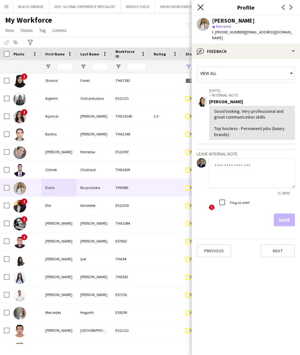
click at [201, 7] on icon at bounding box center [200, 7] width 6 height 6
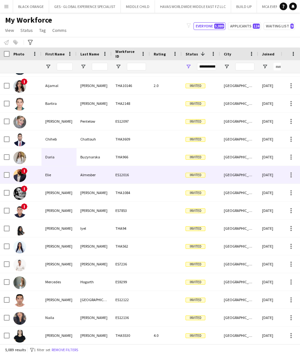
scroll to position [658, 0]
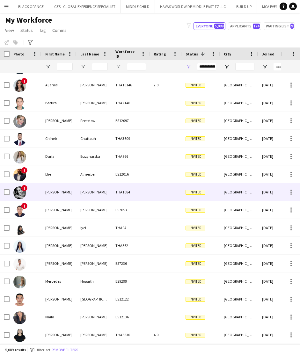
click at [118, 193] on div "THA1084" at bounding box center [131, 192] width 38 height 18
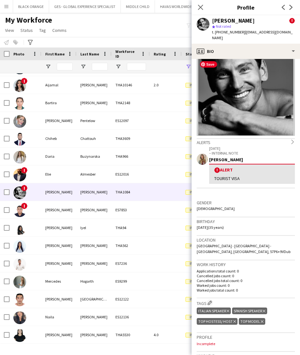
scroll to position [27, 0]
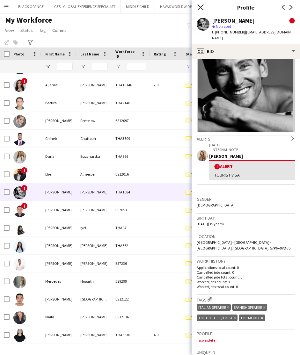
click at [200, 6] on icon "Close pop-in" at bounding box center [200, 7] width 6 height 6
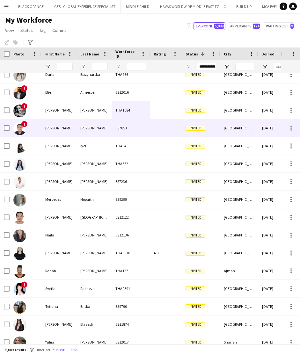
scroll to position [741, 0]
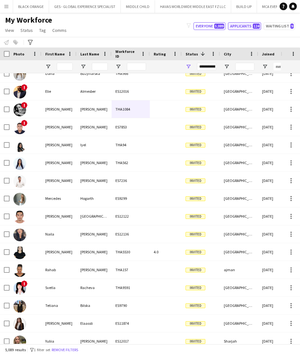
click at [243, 24] on button "Applicants 124" at bounding box center [244, 26] width 33 height 8
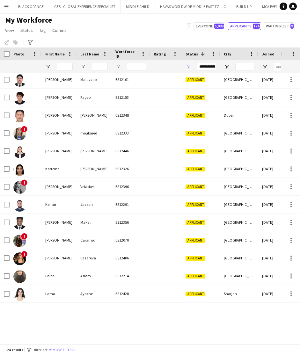
scroll to position [1236, 0]
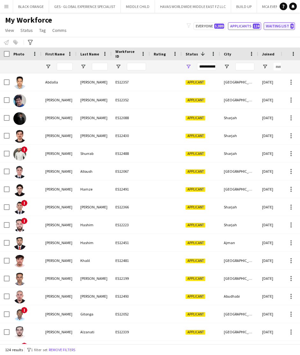
click at [282, 29] on button "Waiting list 9" at bounding box center [279, 26] width 31 height 8
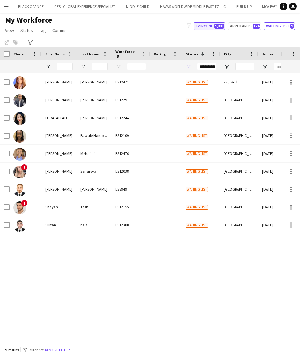
click at [205, 27] on button "Everyone 5,089" at bounding box center [210, 26] width 32 height 8
type input "**********"
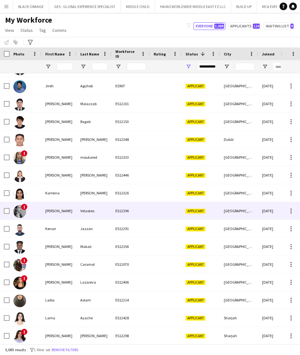
click at [141, 208] on div "ES12396" at bounding box center [131, 211] width 38 height 18
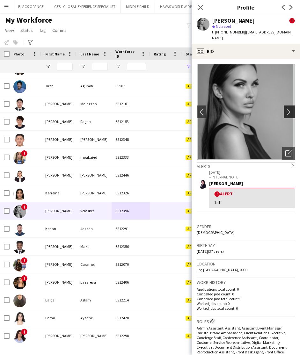
click at [290, 108] on app-icon "chevron-right" at bounding box center [291, 111] width 10 height 7
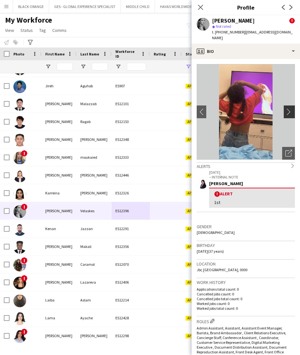
click at [290, 108] on app-icon "chevron-right" at bounding box center [291, 111] width 10 height 7
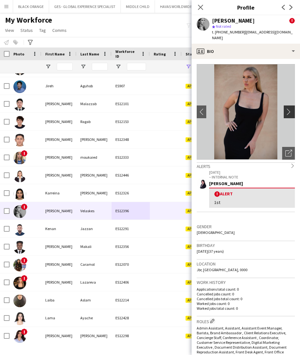
click at [290, 108] on app-icon "chevron-right" at bounding box center [291, 111] width 10 height 7
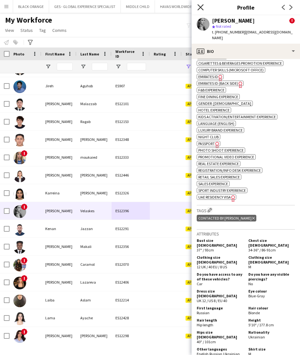
click at [202, 7] on icon "Close pop-in" at bounding box center [200, 7] width 6 height 6
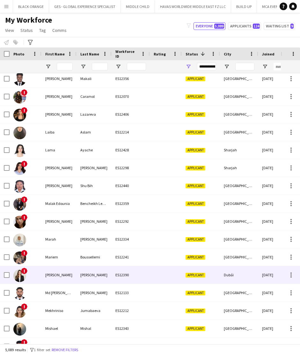
click at [107, 272] on div "Jimenez" at bounding box center [94, 275] width 35 height 18
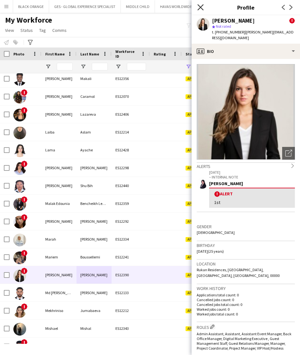
click at [201, 10] on icon "Close pop-in" at bounding box center [200, 7] width 6 height 6
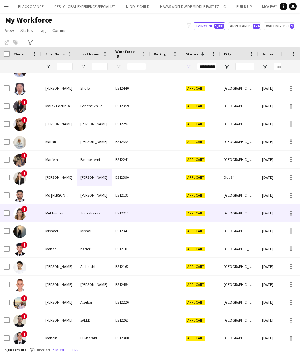
click at [87, 209] on div "Jumabaeva" at bounding box center [94, 213] width 35 height 18
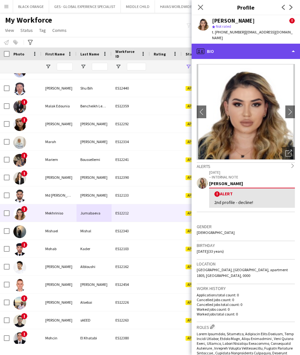
click at [261, 45] on div "profile Bio" at bounding box center [246, 51] width 108 height 15
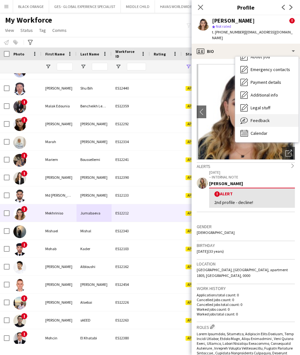
click at [255, 114] on div "Feedback Feedback" at bounding box center [266, 120] width 63 height 13
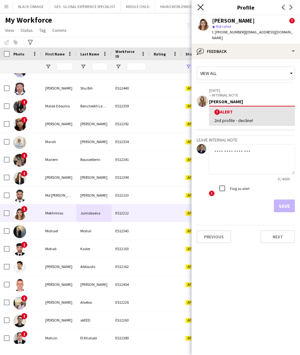
click at [201, 6] on icon "Close pop-in" at bounding box center [200, 7] width 6 height 6
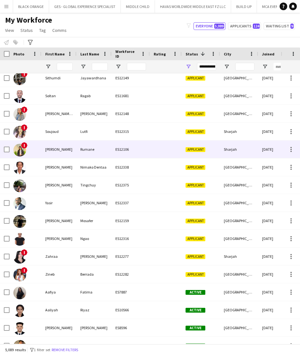
click at [62, 149] on div "Tanzila" at bounding box center [58, 150] width 35 height 18
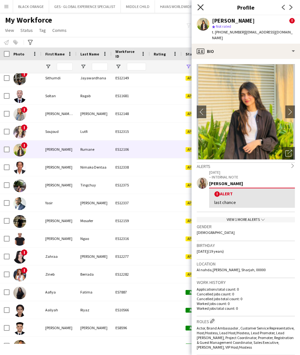
click at [201, 8] on icon at bounding box center [200, 7] width 6 height 6
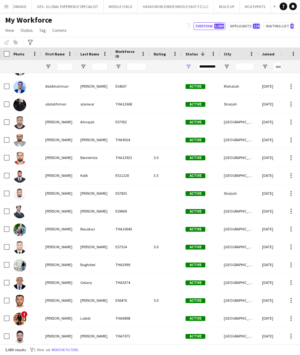
scroll to position [5562, 0]
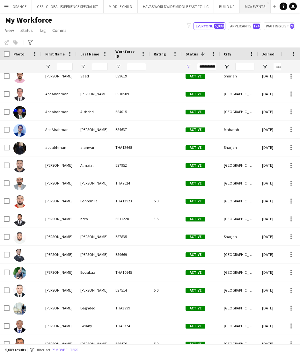
click at [254, 8] on button "MCA EVENTS Close" at bounding box center [255, 6] width 31 height 12
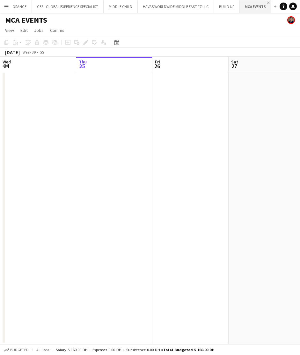
click at [267, 2] on app-icon "Close" at bounding box center [268, 3] width 3 height 3
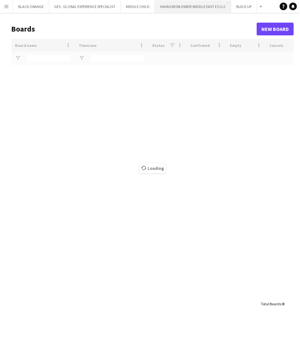
type input "******"
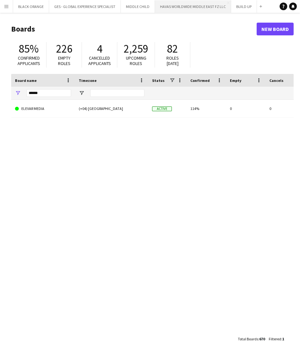
click at [226, 3] on button "HAVAS WORLDWIDE MIDDLE EAST FZ LLC Close" at bounding box center [193, 6] width 76 height 12
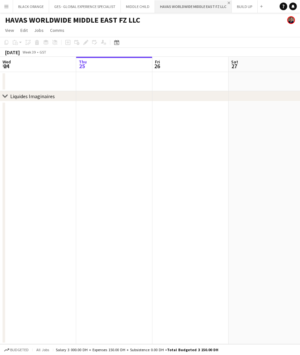
click at [228, 3] on app-icon "Close" at bounding box center [229, 3] width 3 height 3
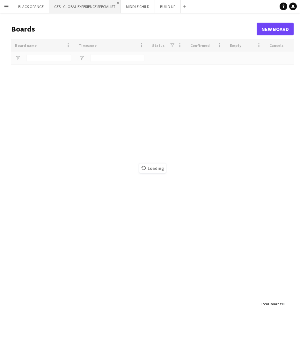
click at [118, 3] on app-icon "Close" at bounding box center [118, 3] width 3 height 3
type input "******"
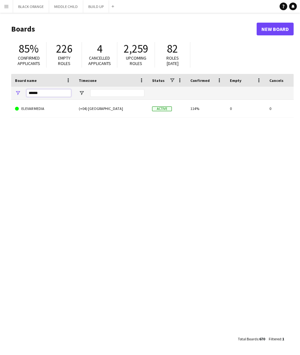
click at [51, 92] on input "******" at bounding box center [48, 93] width 45 height 8
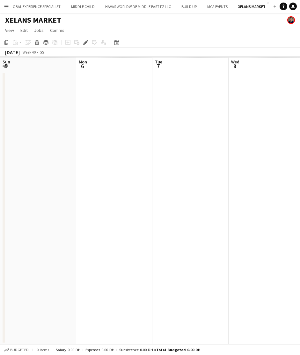
scroll to position [0, 219]
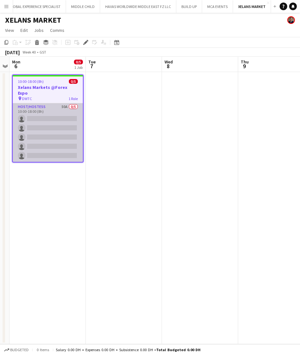
click at [52, 106] on app-card-role "Host/Hostess 50A 0/5 10:00-18:00 (8h) single-neutral-actions single-neutral-act…" at bounding box center [48, 132] width 70 height 59
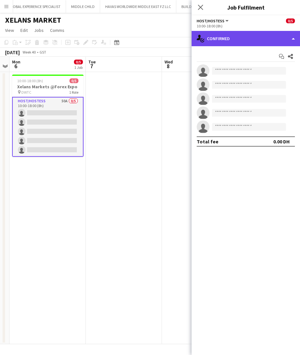
click at [264, 34] on div "single-neutral-actions-check-2 Confirmed" at bounding box center [246, 38] width 108 height 15
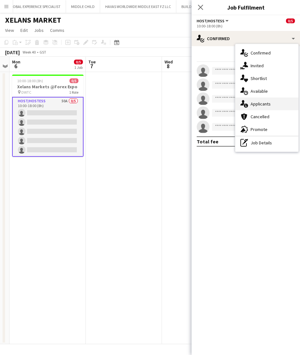
click at [265, 100] on div "single-neutral-actions-information Applicants" at bounding box center [266, 104] width 63 height 13
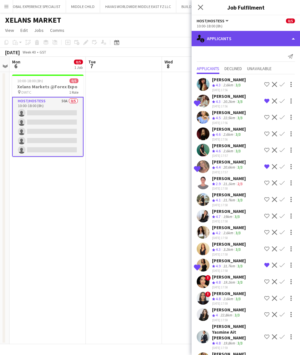
click at [257, 42] on div "single-neutral-actions-information Applicants" at bounding box center [246, 38] width 108 height 15
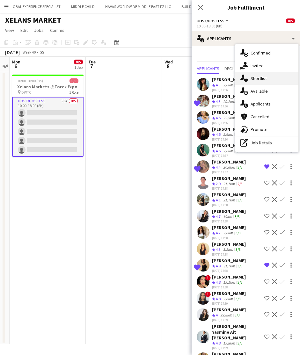
click at [257, 79] on span "Shortlist" at bounding box center [259, 79] width 16 height 6
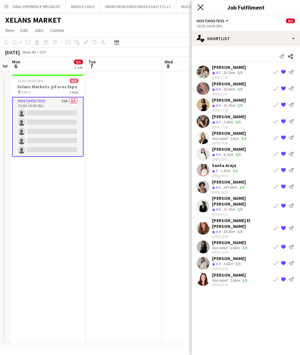
click at [201, 8] on icon "Close pop-in" at bounding box center [200, 7] width 6 height 6
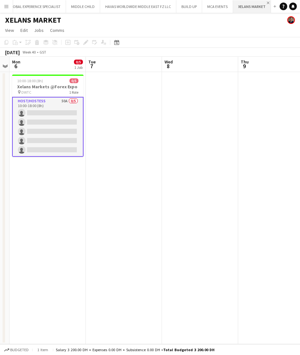
click at [267, 2] on app-icon "Close" at bounding box center [268, 3] width 3 height 3
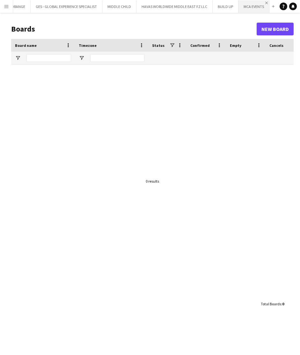
scroll to position [0, 17]
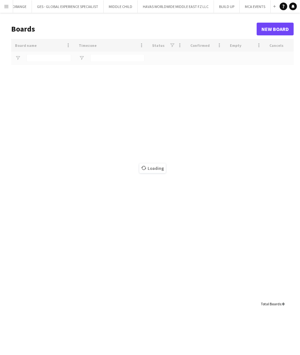
type input "******"
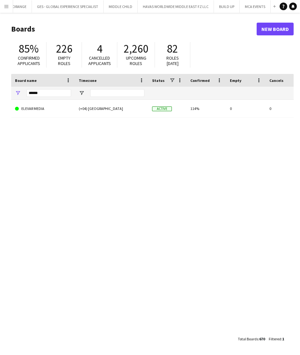
click at [244, 27] on h1 "Boards" at bounding box center [134, 29] width 246 height 10
